Goal: Information Seeking & Learning: Learn about a topic

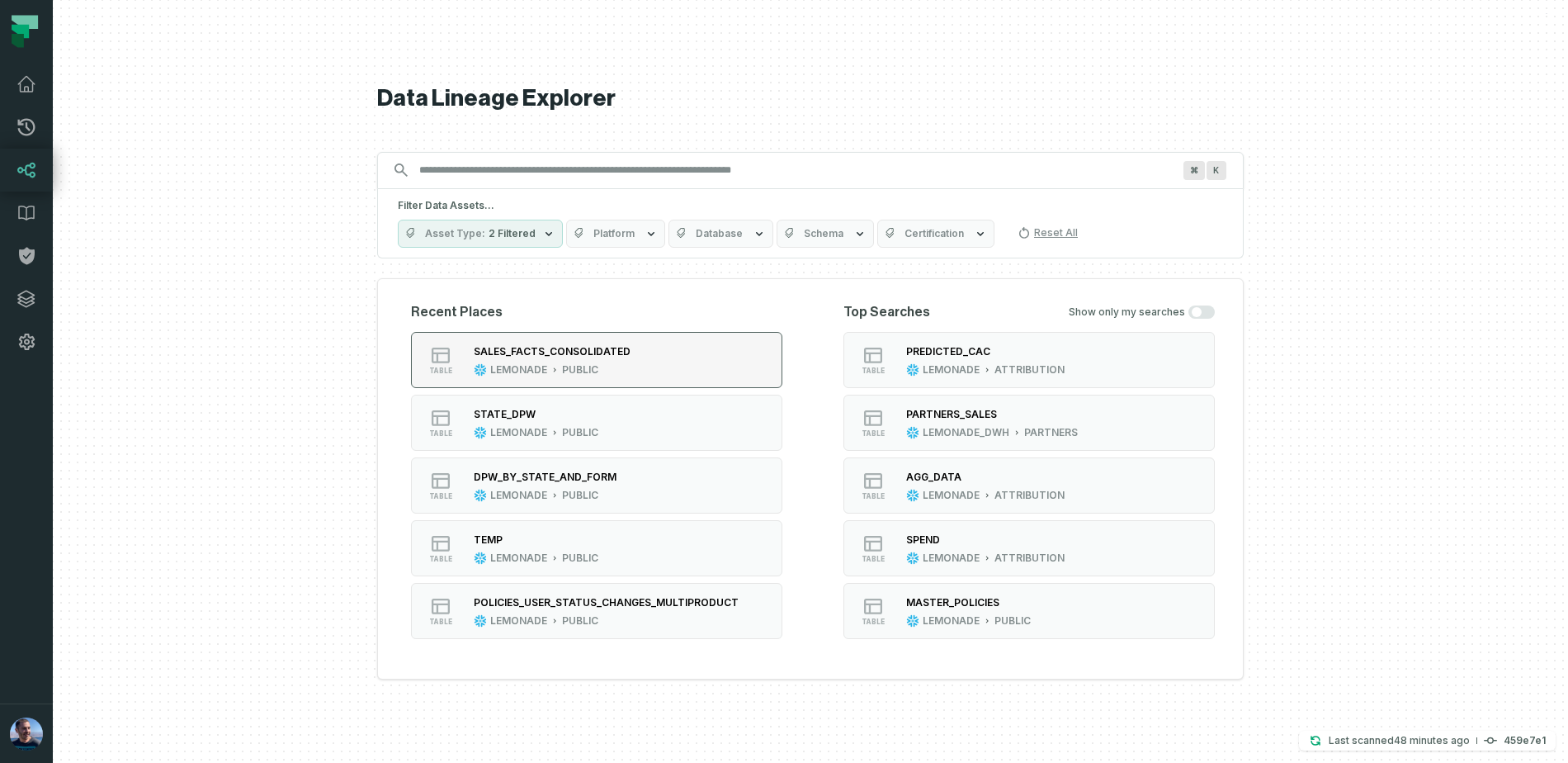
click at [604, 373] on div "LEMONADE PUBLIC" at bounding box center [552, 370] width 157 height 13
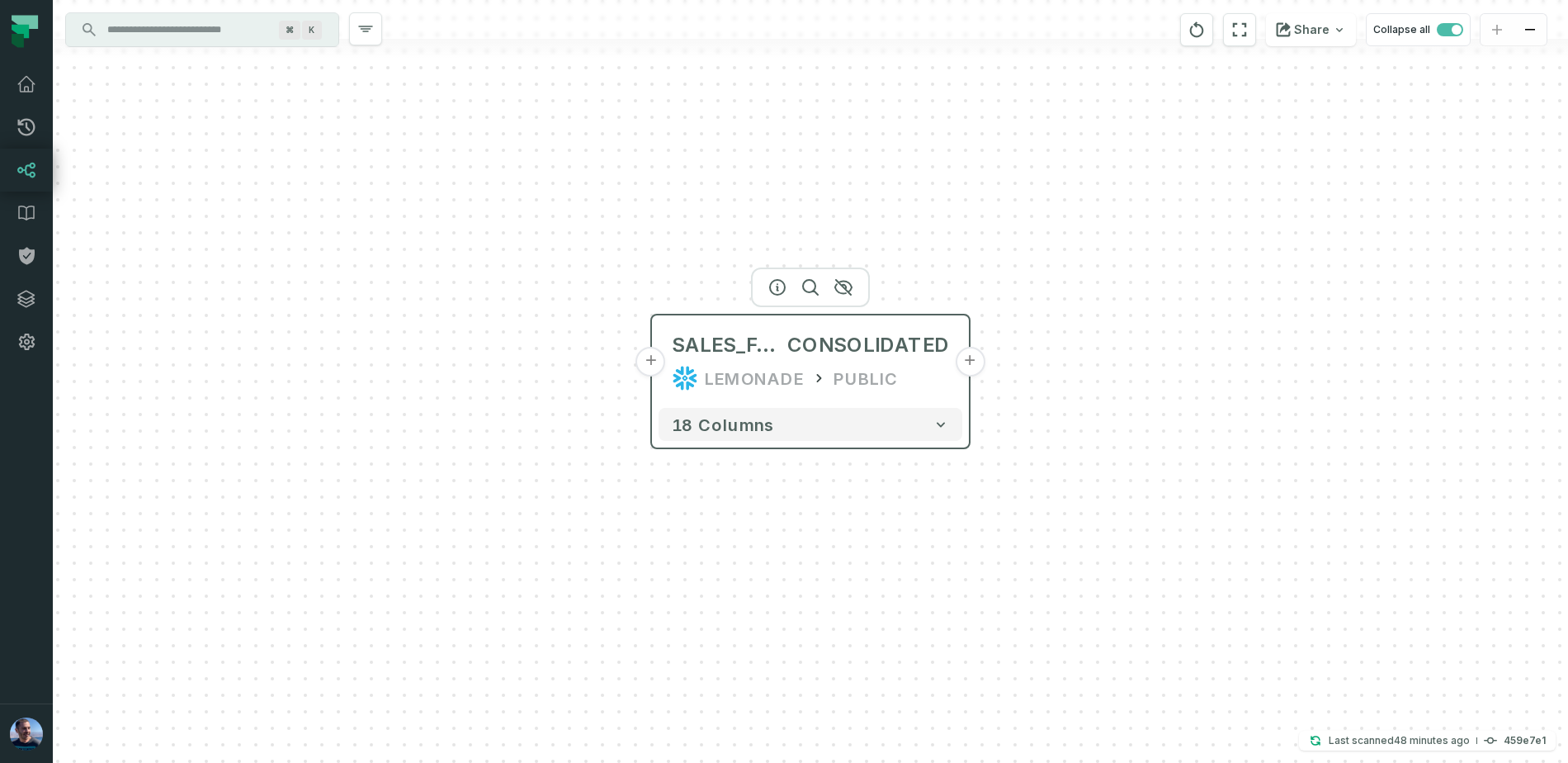
click at [968, 355] on button "+" at bounding box center [970, 361] width 30 height 30
click at [1203, 23] on icon "reset" at bounding box center [1197, 29] width 14 height 16
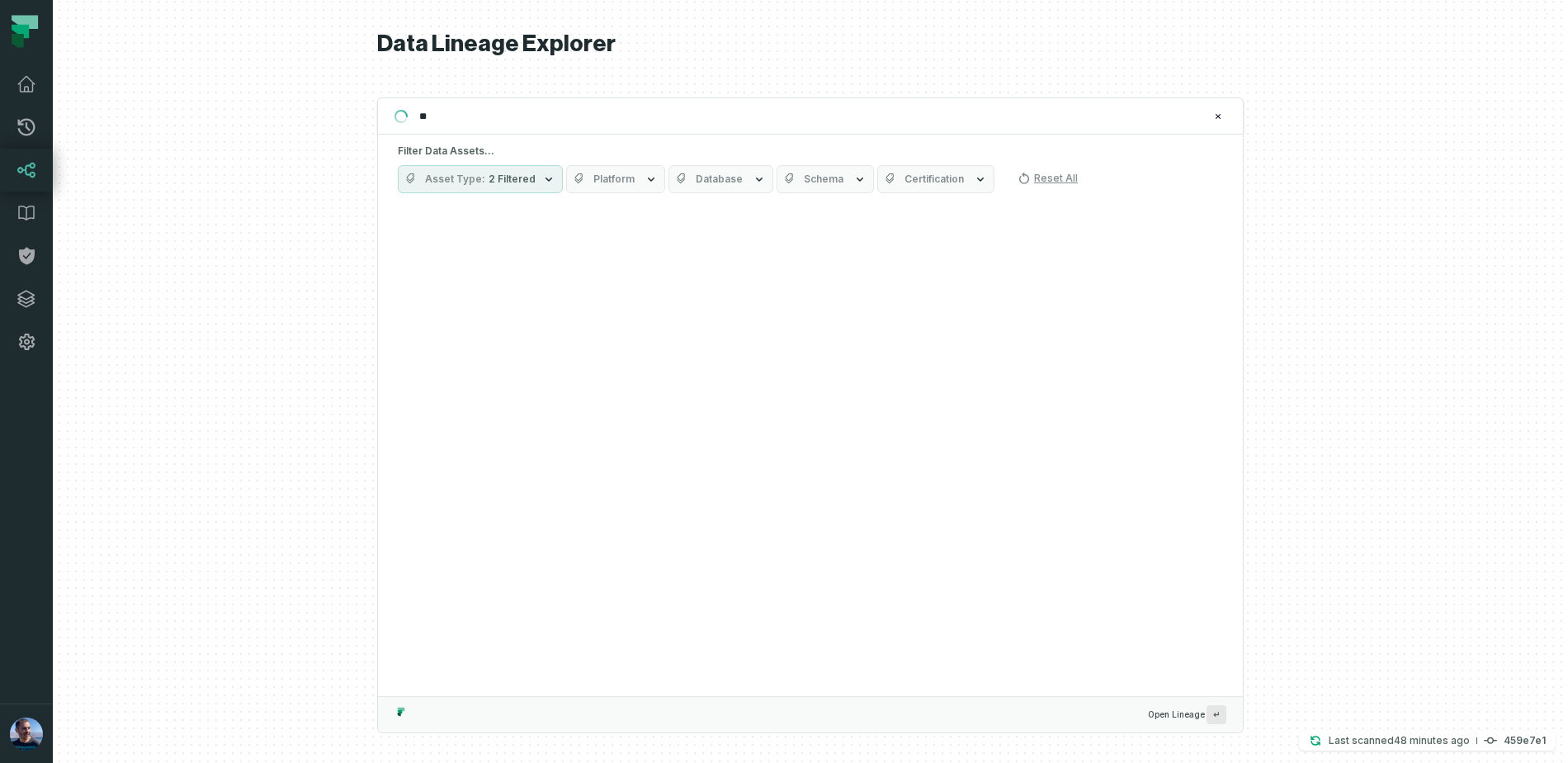
type input "*"
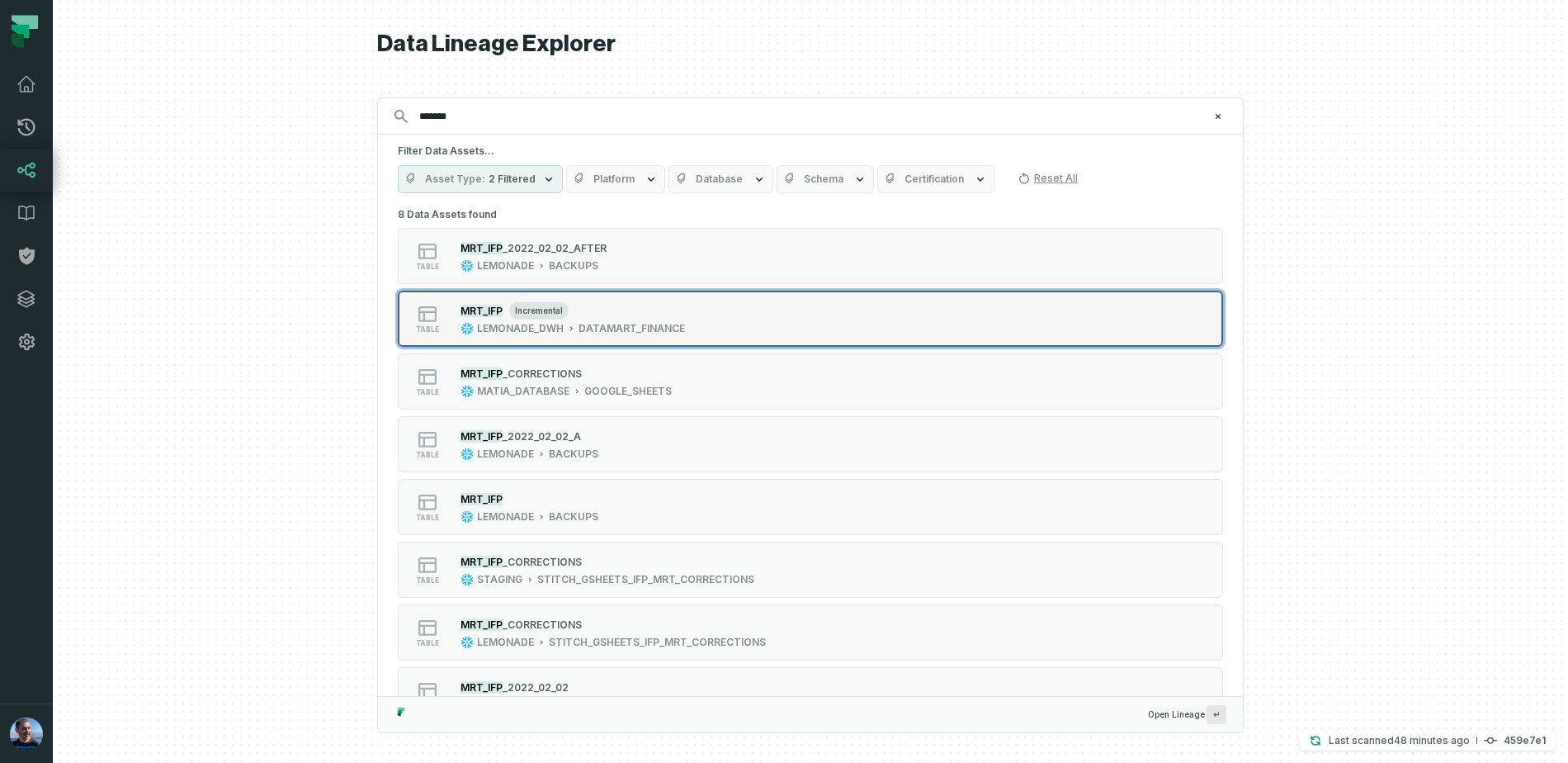
type input "*******"
click at [657, 332] on div "DATAMART_FINANCE" at bounding box center [632, 329] width 106 height 13
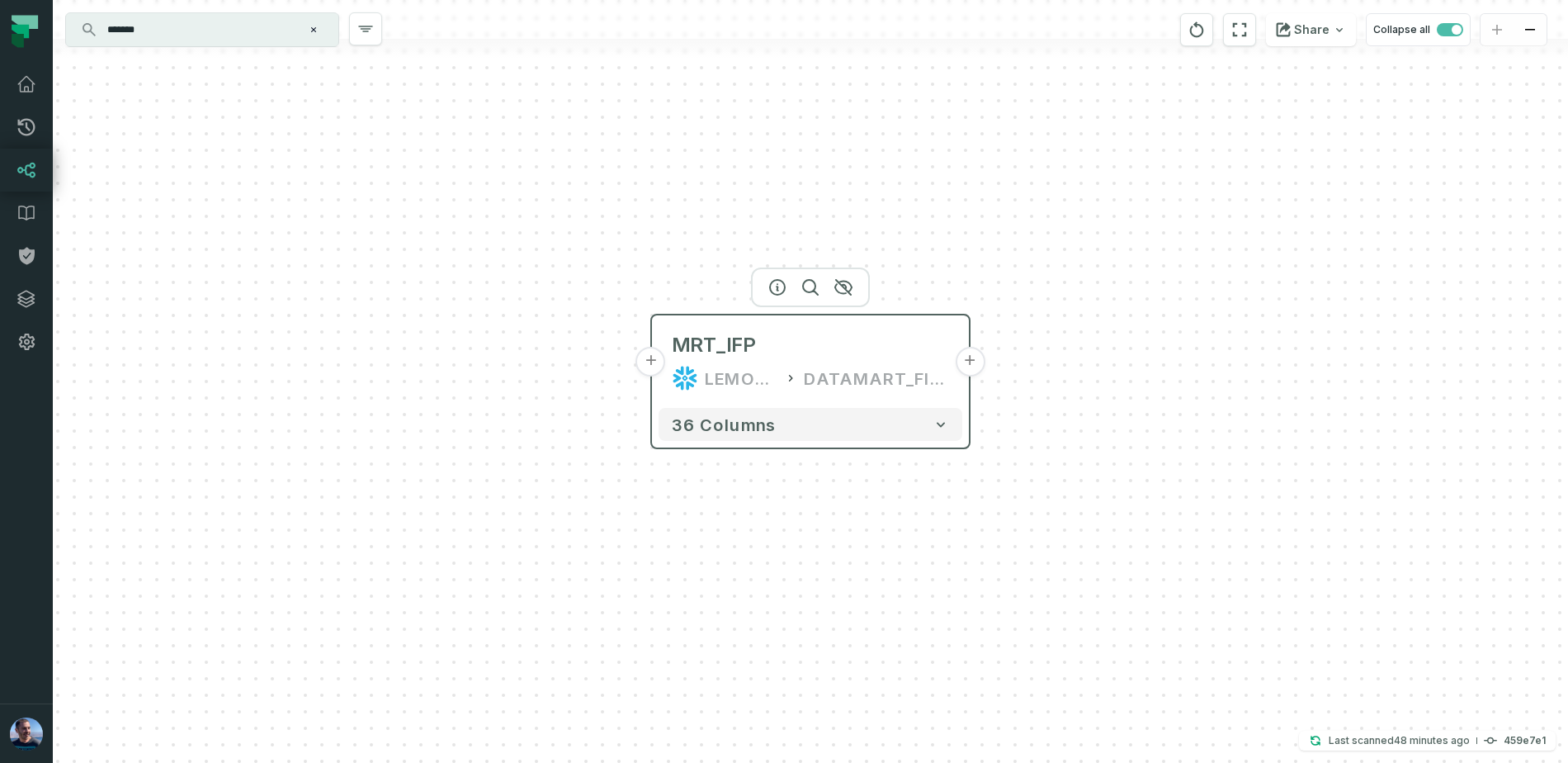
click at [973, 365] on button "+" at bounding box center [970, 361] width 30 height 30
click at [970, 358] on button "+" at bounding box center [971, 361] width 30 height 30
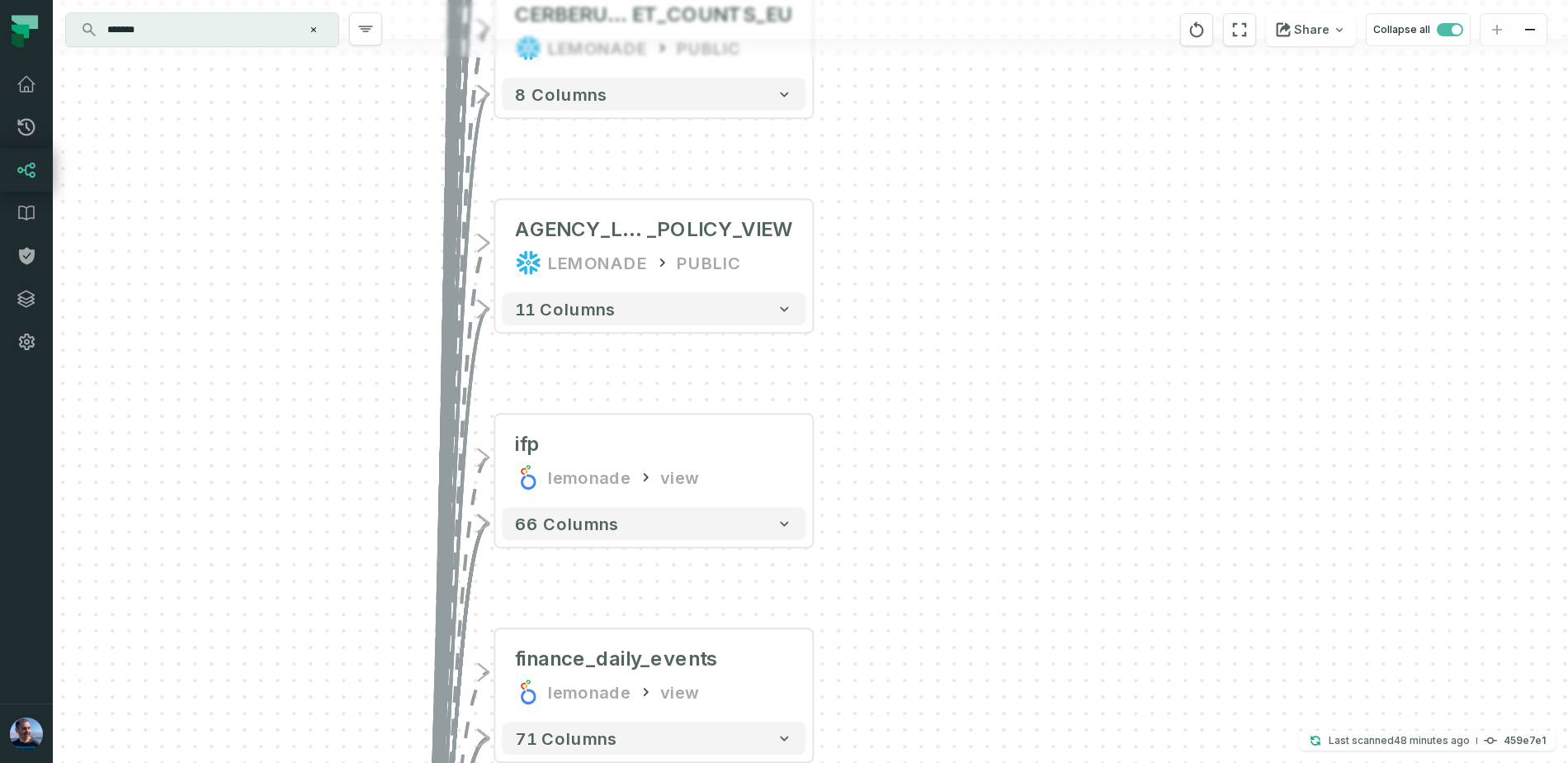
drag, startPoint x: 869, startPoint y: 224, endPoint x: 872, endPoint y: 393, distance: 169.0
click at [872, 393] on div "+ AGG_DAILY_CUSTOMER_ACTIVE_POLI CY_LOB_COUNT LEMONADE_DWH DATAMART_FINANCE + 9…" at bounding box center [811, 381] width 1516 height 763
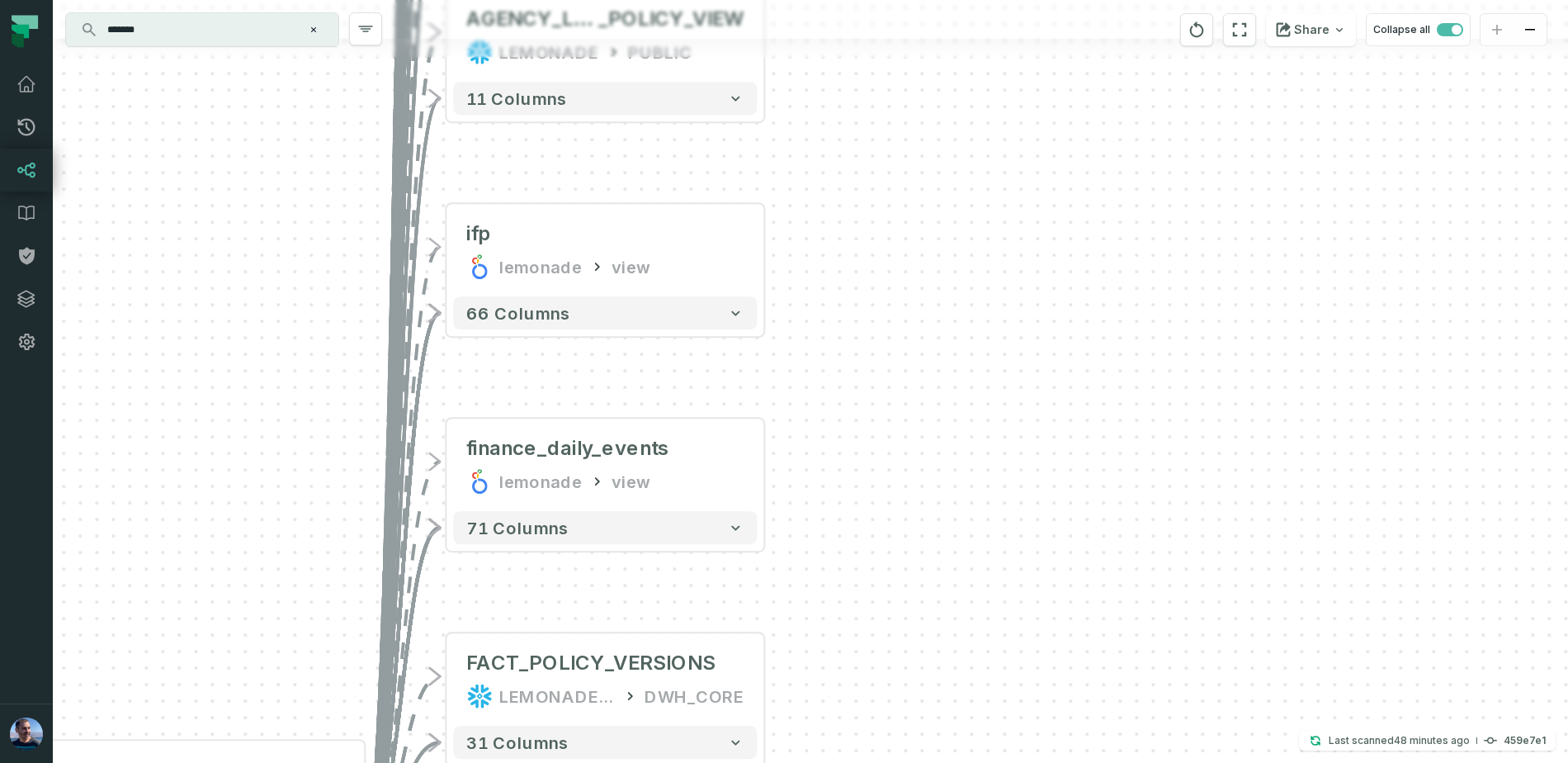
drag, startPoint x: 863, startPoint y: 596, endPoint x: 816, endPoint y: 431, distance: 171.6
click at [816, 431] on div "+ AGG_DAILY_CUSTOMER_ACTIVE_POLI CY_LOB_COUNT LEMONADE_DWH DATAMART_FINANCE + 9…" at bounding box center [811, 381] width 1516 height 763
click at [770, 466] on button "+" at bounding box center [765, 464] width 30 height 30
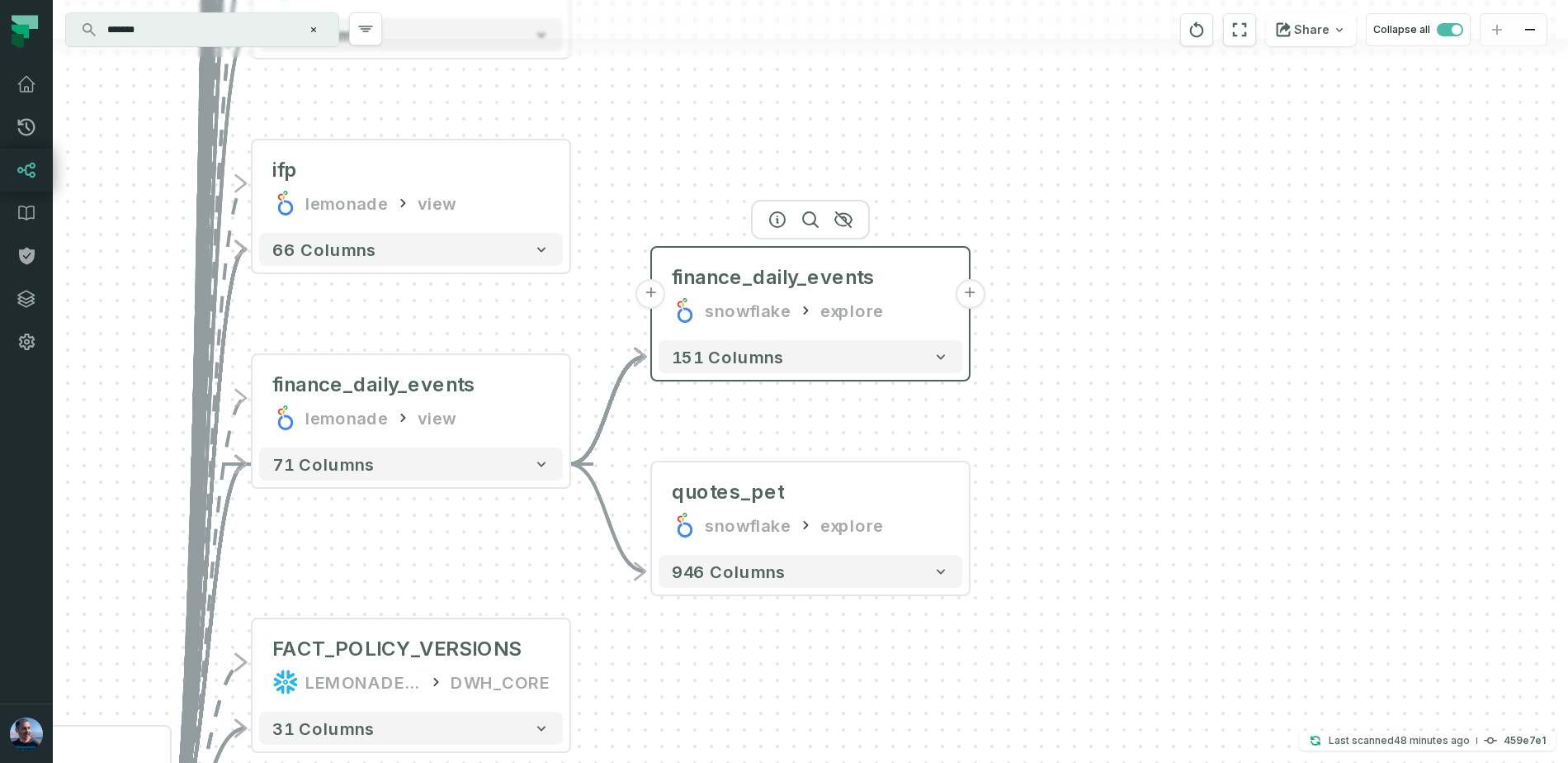
click at [902, 317] on div "snowflake explore" at bounding box center [810, 310] width 277 height 26
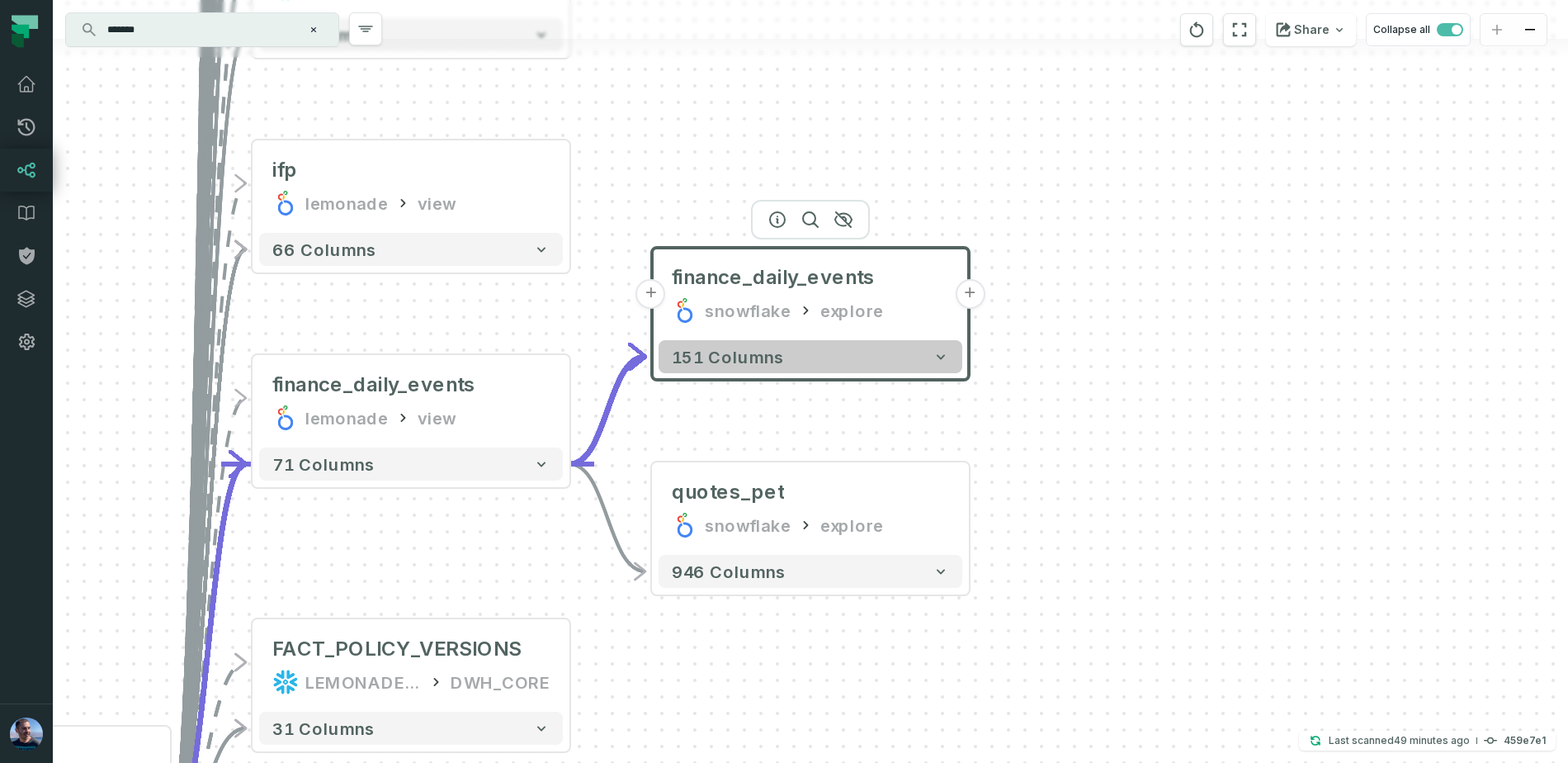
click at [947, 365] on button "151 columns" at bounding box center [810, 356] width 304 height 33
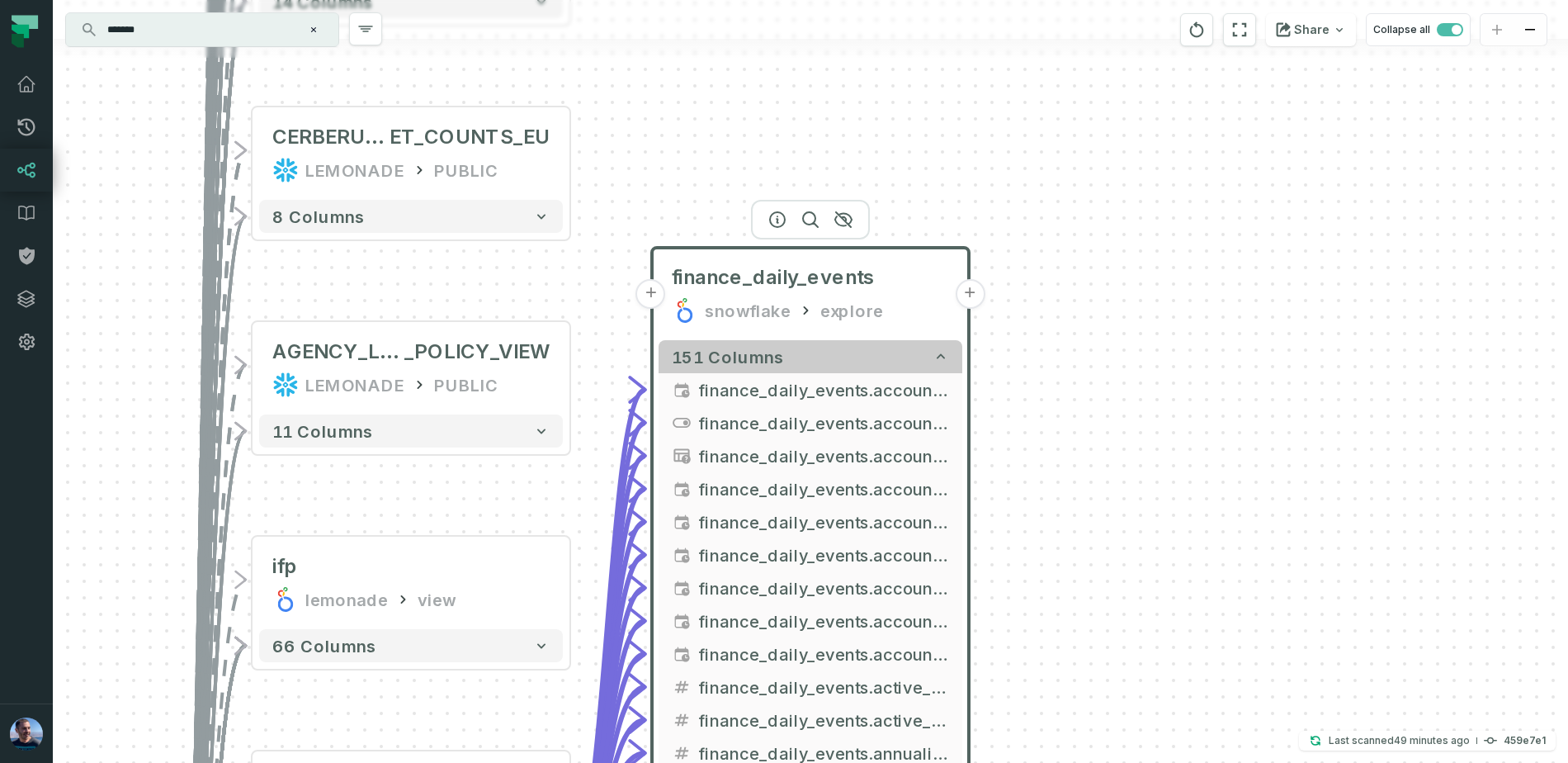
click at [943, 359] on icon "button" at bounding box center [940, 356] width 8 height 5
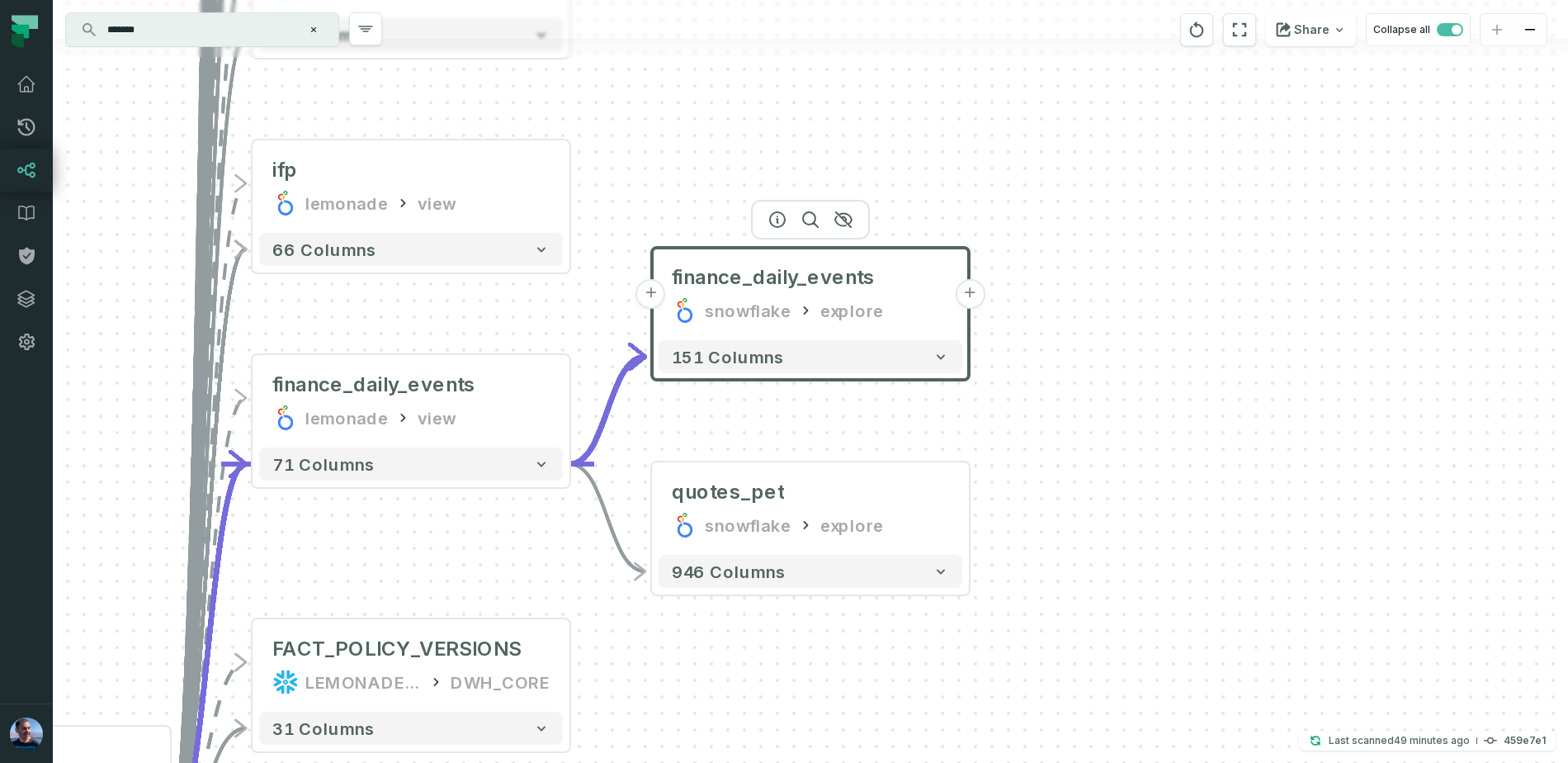
click at [967, 295] on button "+" at bounding box center [970, 294] width 30 height 30
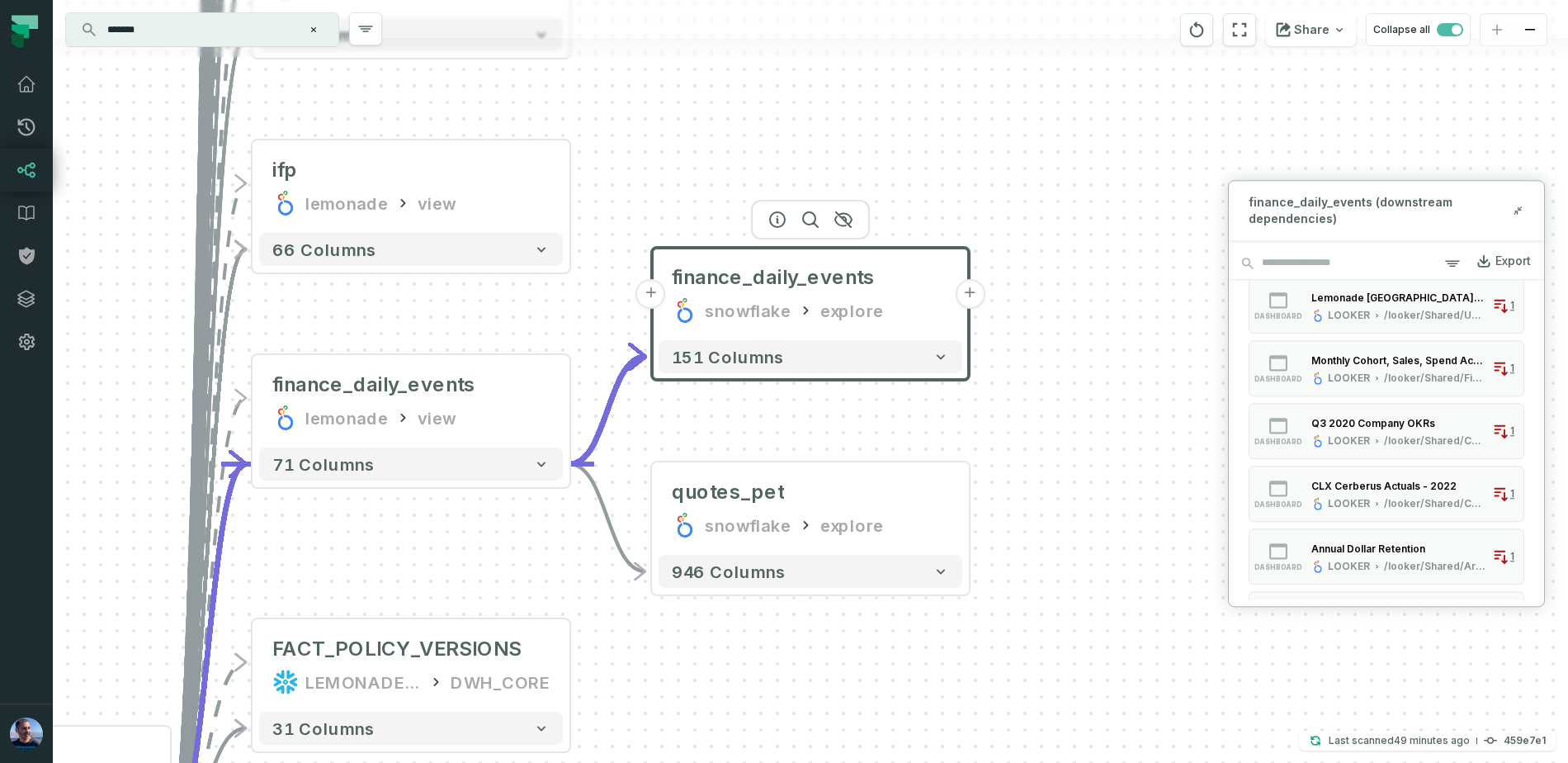
scroll to position [99, 0]
click at [1380, 368] on div "Monthly Cohort, Sales, Spend Actualization" at bounding box center [1399, 365] width 175 height 12
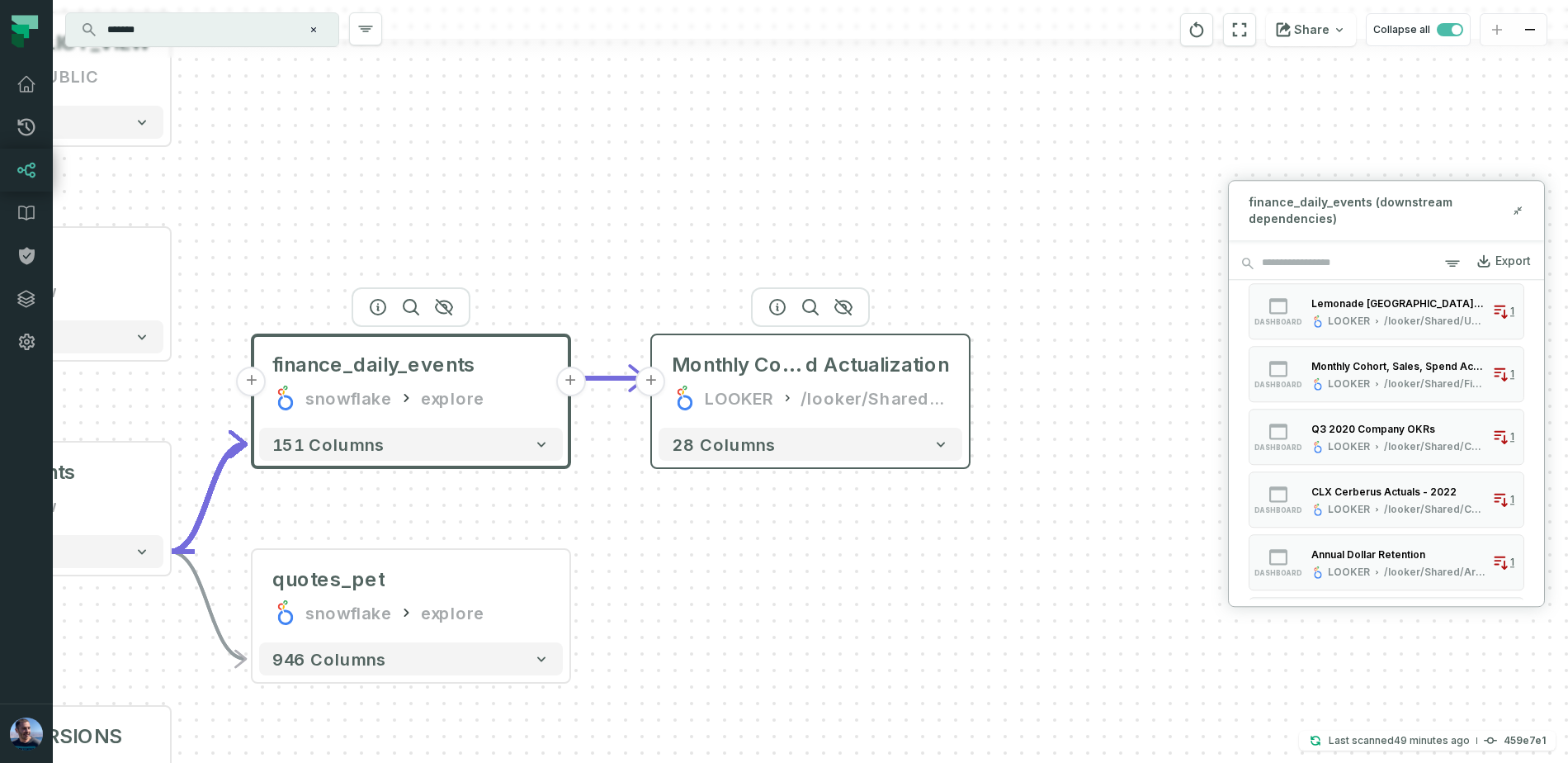
click at [757, 409] on div "LOOKER" at bounding box center [740, 398] width 69 height 26
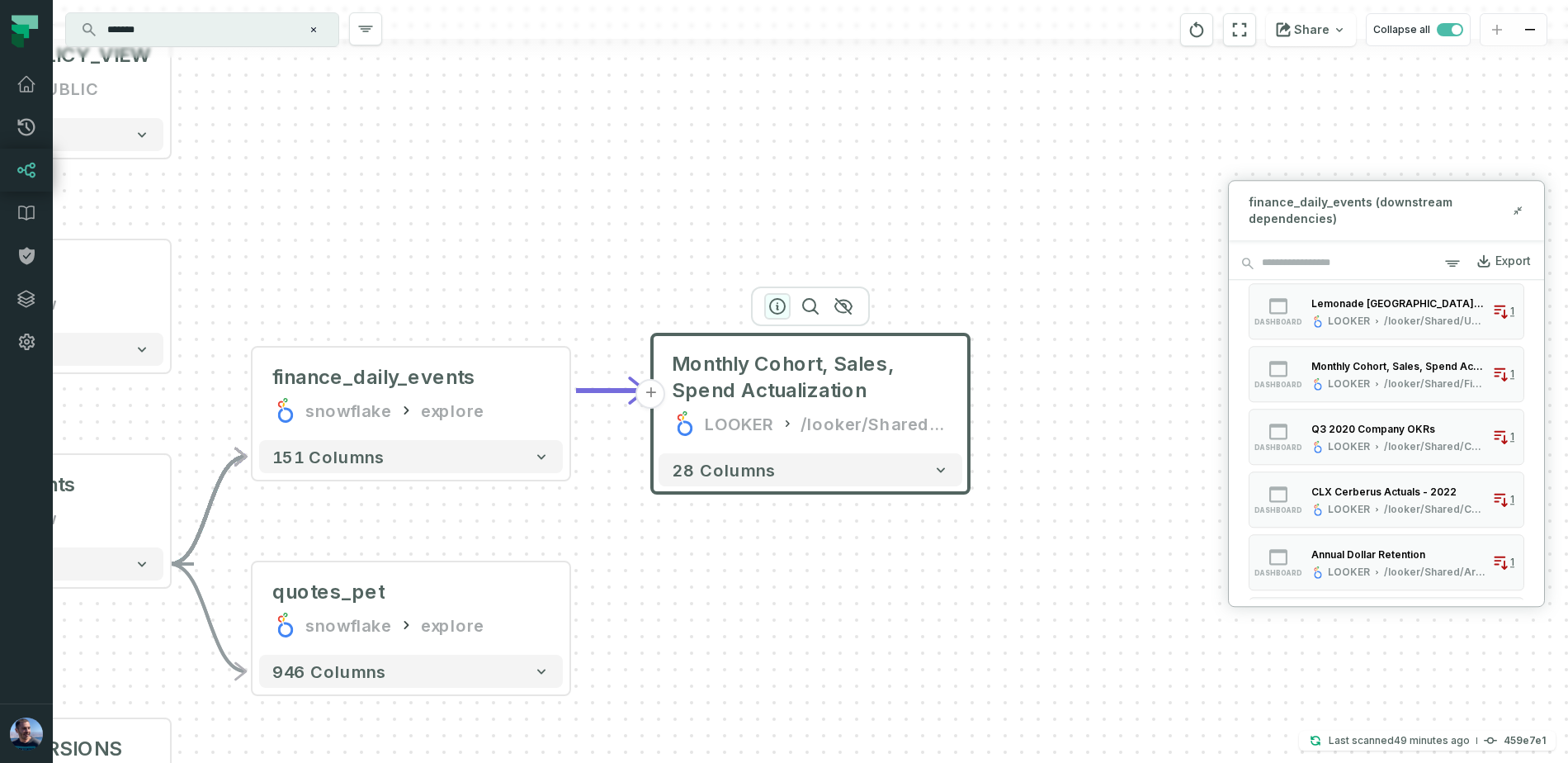
click at [780, 309] on icon "button" at bounding box center [777, 305] width 20 height 20
click at [779, 308] on icon "button" at bounding box center [777, 305] width 20 height 20
